Goal: Check status: Check status

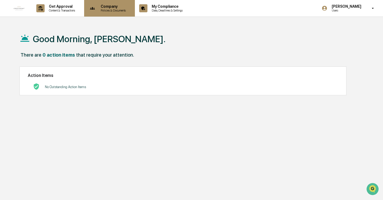
click at [115, 10] on p "Policies & Documents" at bounding box center [112, 11] width 32 height 4
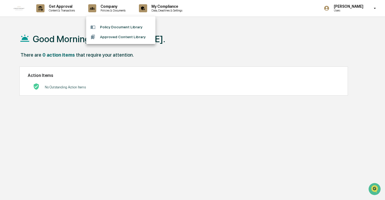
click at [64, 8] on div at bounding box center [192, 100] width 385 height 200
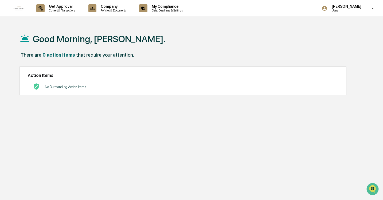
click at [64, 8] on p "Get Approval" at bounding box center [61, 6] width 33 height 4
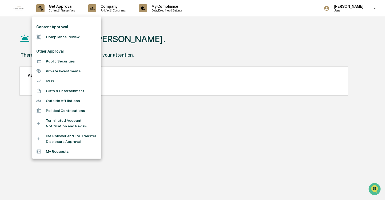
click at [158, 31] on div at bounding box center [192, 100] width 385 height 200
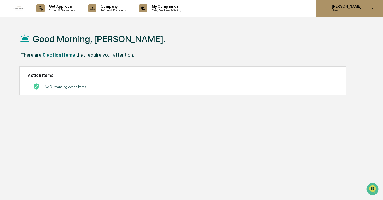
click at [370, 10] on icon at bounding box center [372, 8] width 9 height 5
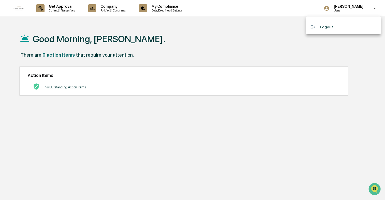
click at [278, 31] on div at bounding box center [192, 100] width 385 height 200
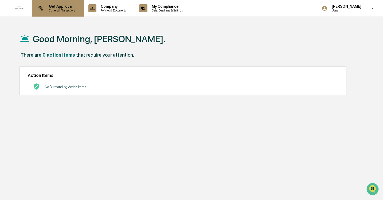
click at [63, 9] on p "Content & Transactions" at bounding box center [61, 11] width 33 height 4
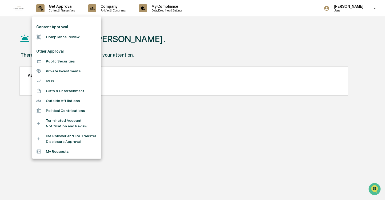
click at [52, 150] on li "My Requests" at bounding box center [66, 151] width 69 height 10
